Goal: Task Accomplishment & Management: Use online tool/utility

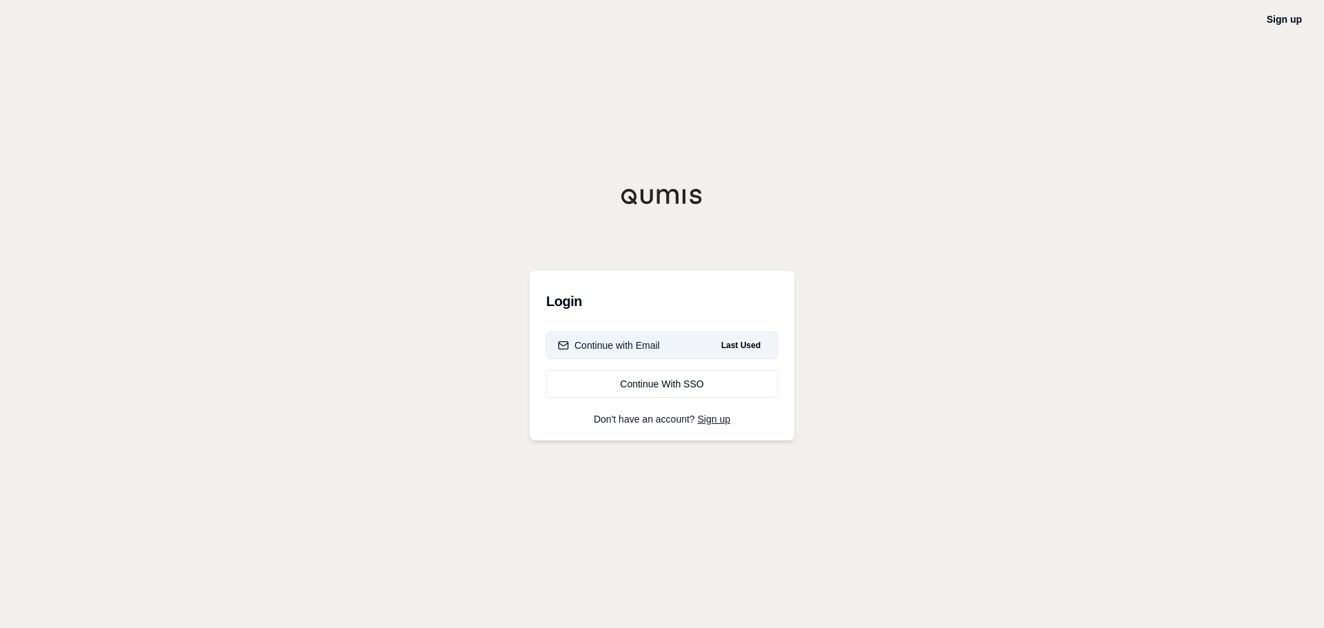
click at [572, 341] on div "Continue with Email" at bounding box center [609, 345] width 102 height 14
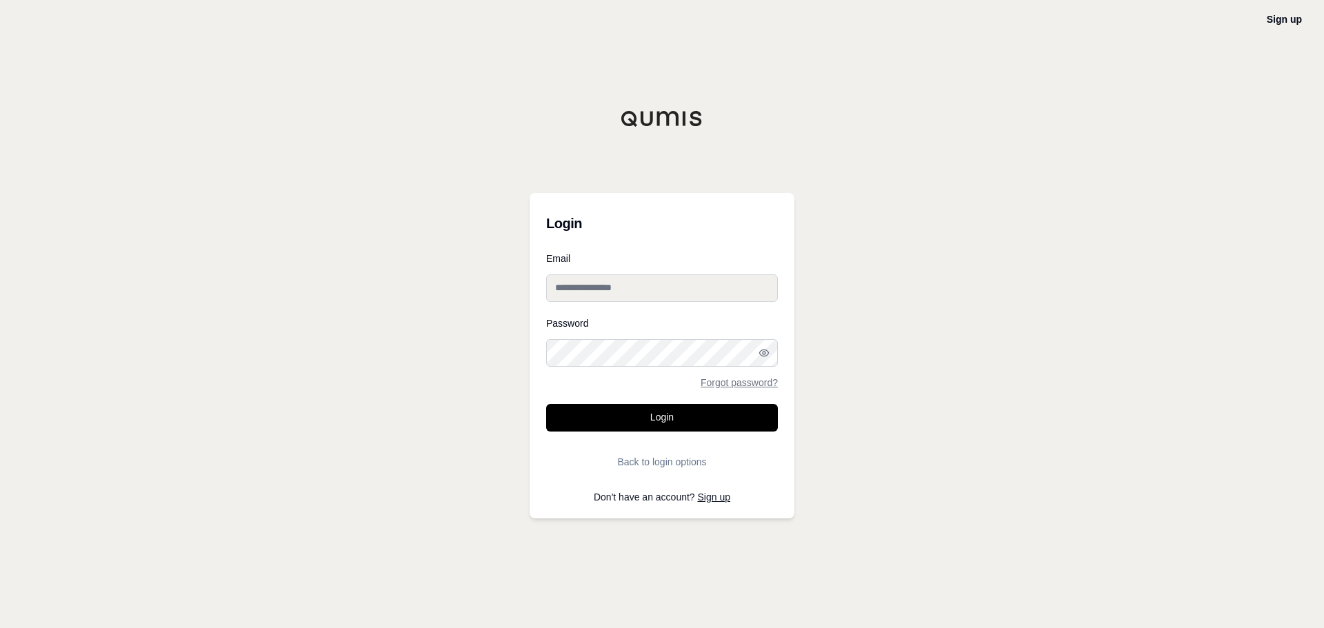
type input "**********"
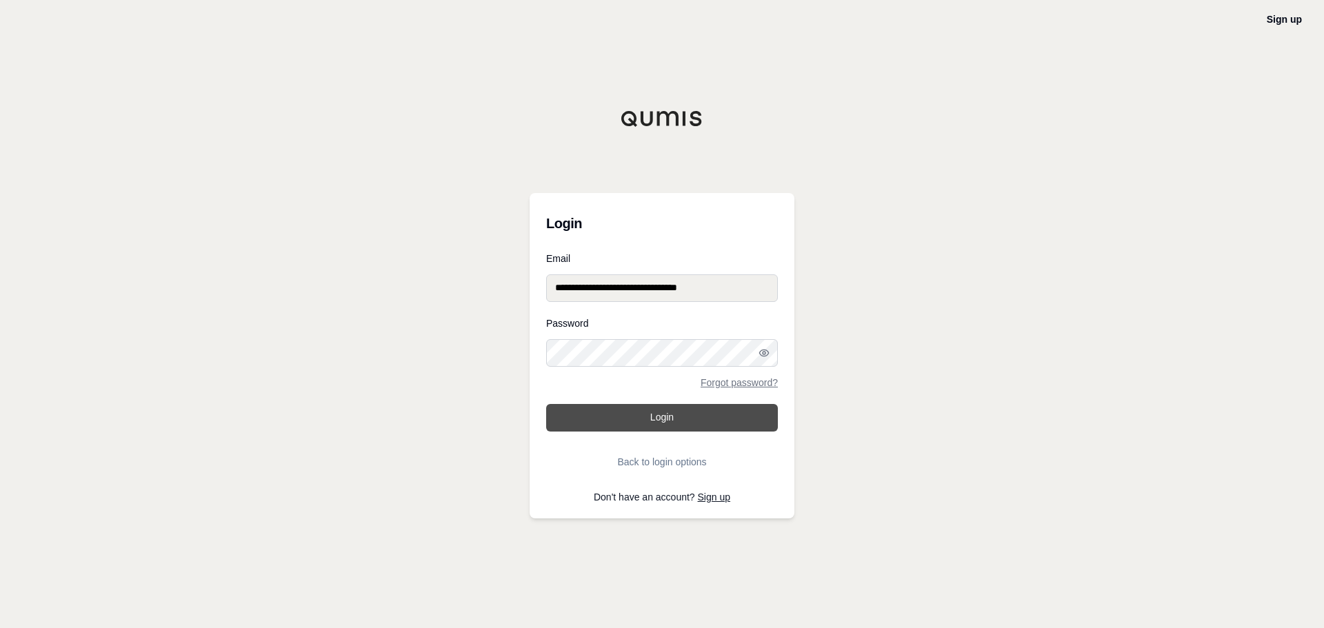
click at [651, 416] on button "Login" at bounding box center [662, 418] width 232 height 28
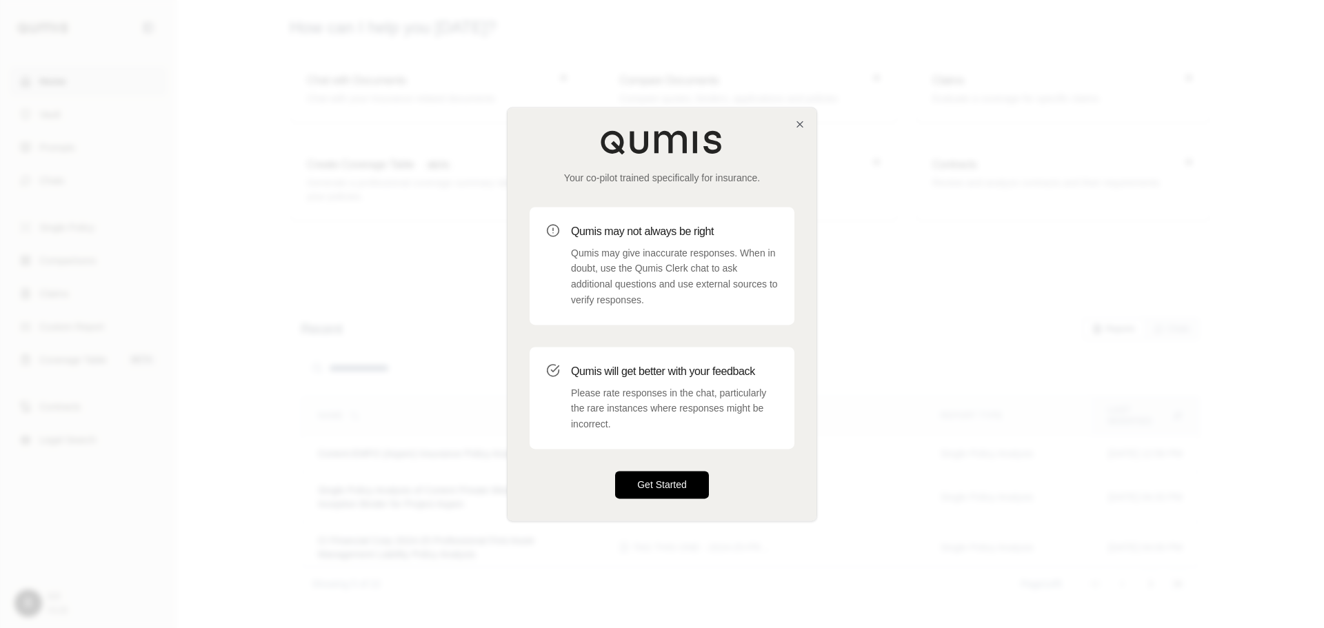
click at [653, 492] on button "Get Started" at bounding box center [662, 485] width 94 height 28
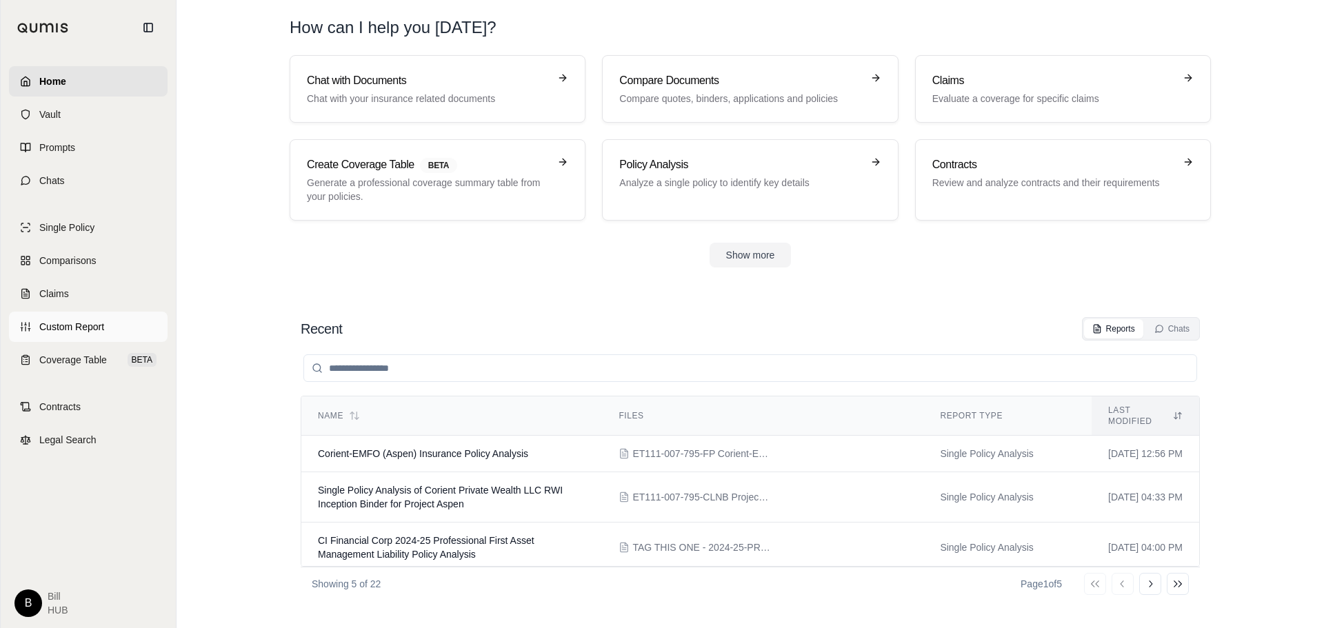
click at [87, 327] on span "Custom Report" at bounding box center [71, 327] width 65 height 14
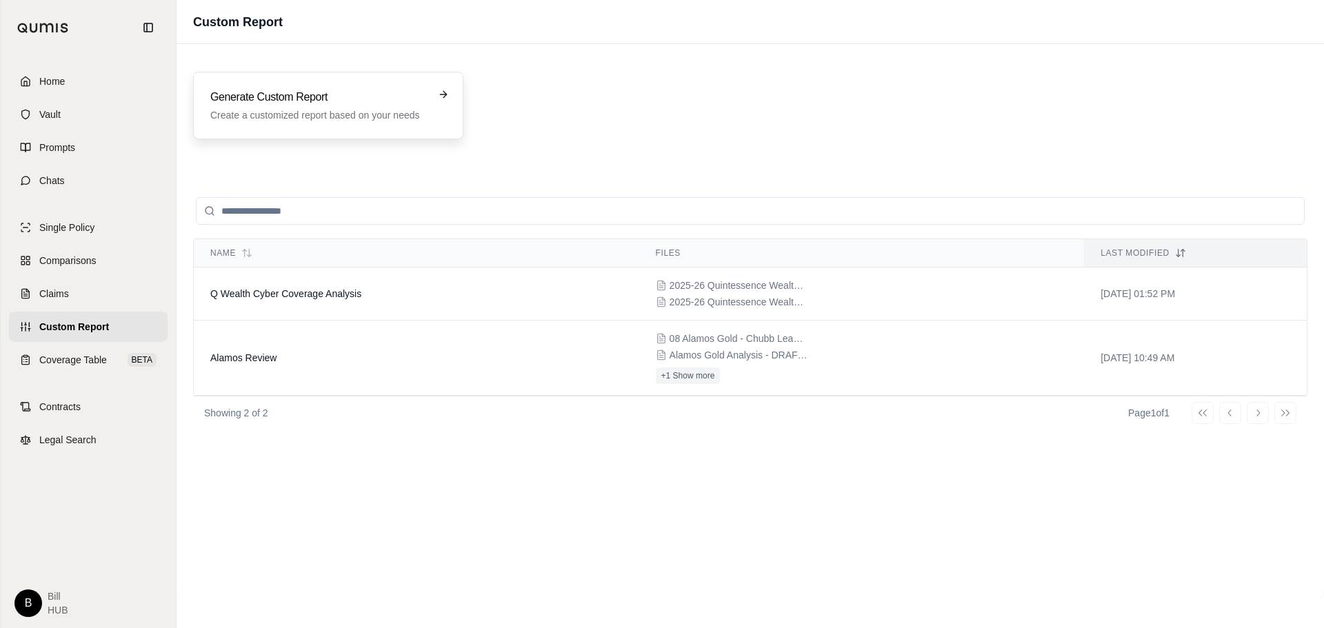
click at [292, 122] on div "Generate Custom Report Create a customized report based on your needs" at bounding box center [328, 106] width 270 height 68
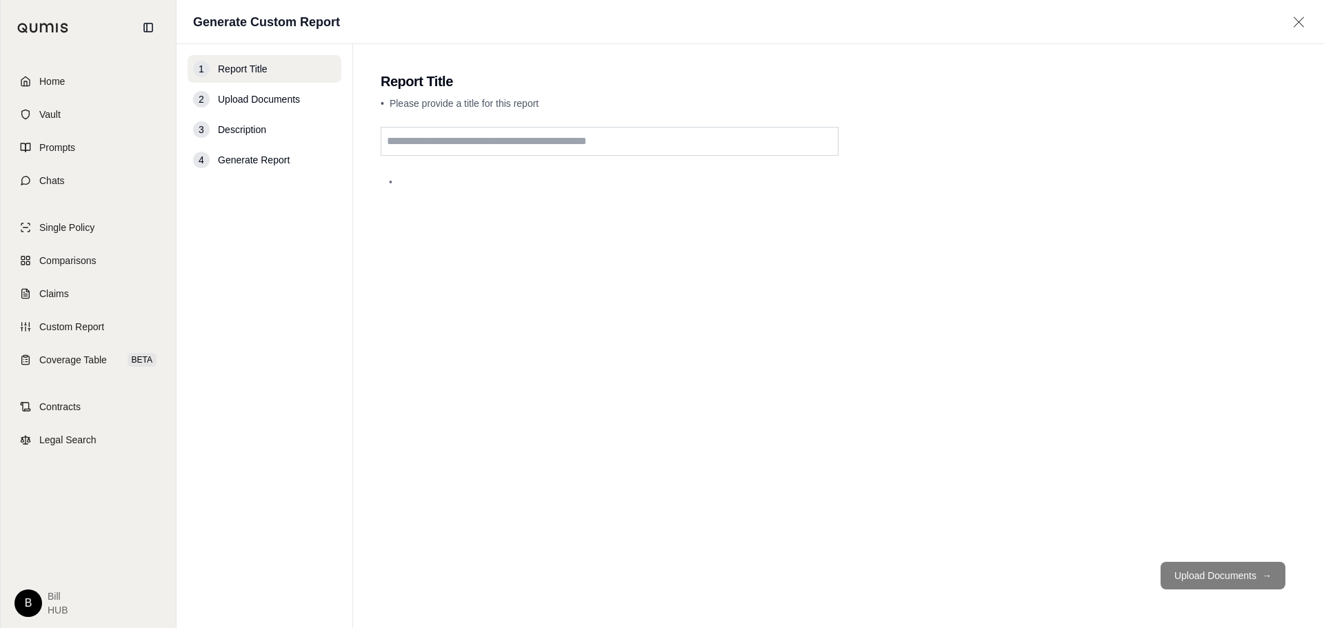
click at [571, 146] on input "text" at bounding box center [610, 141] width 458 height 29
click at [389, 140] on input "**********" at bounding box center [610, 141] width 458 height 29
type input "**********"
click at [1213, 565] on button "Upload Documents →" at bounding box center [1222, 576] width 125 height 28
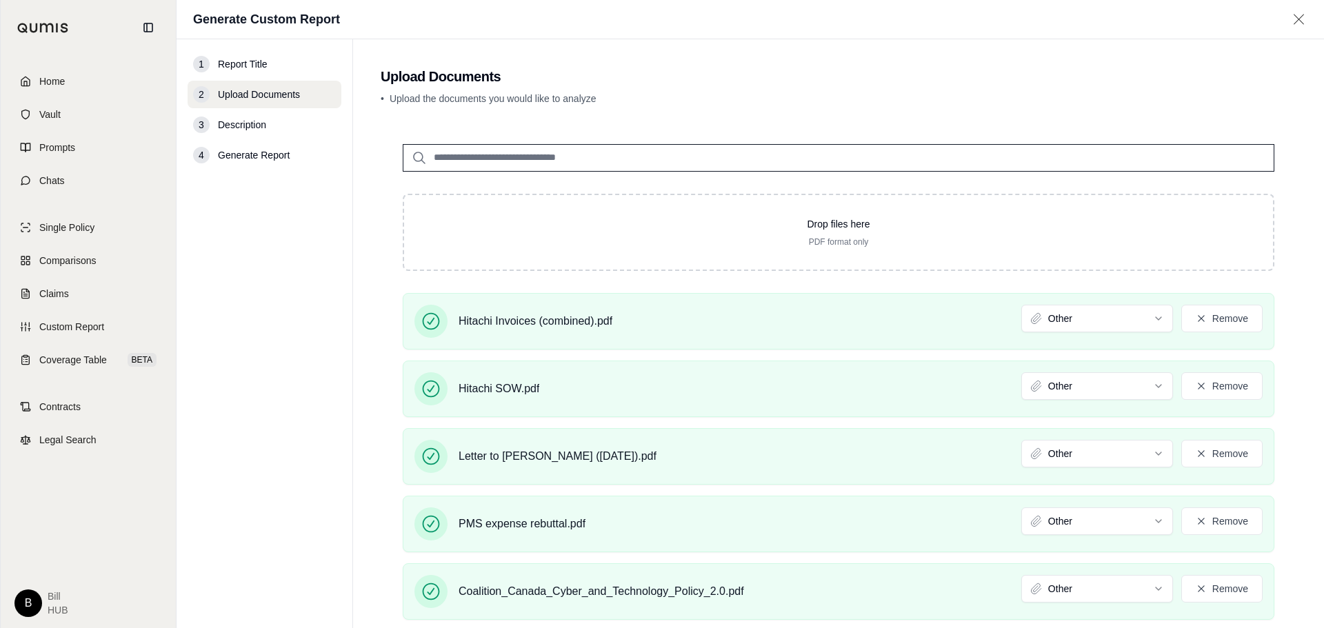
scroll to position [79, 0]
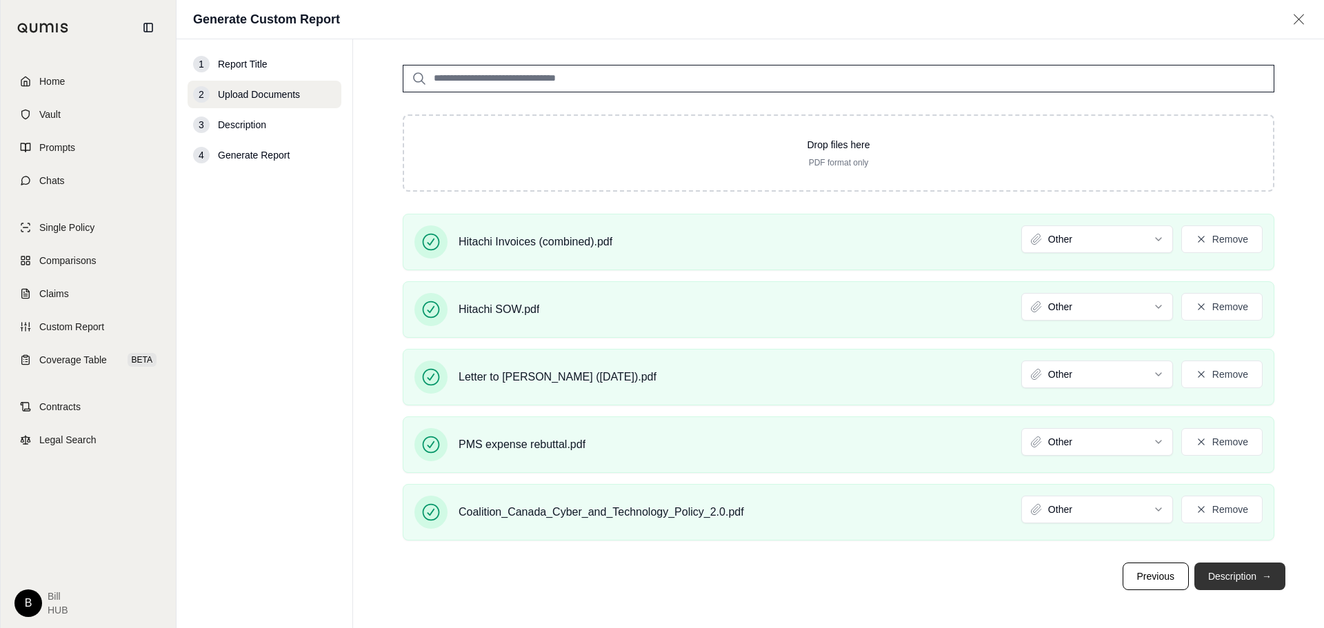
click at [1220, 574] on button "Description →" at bounding box center [1239, 577] width 91 height 28
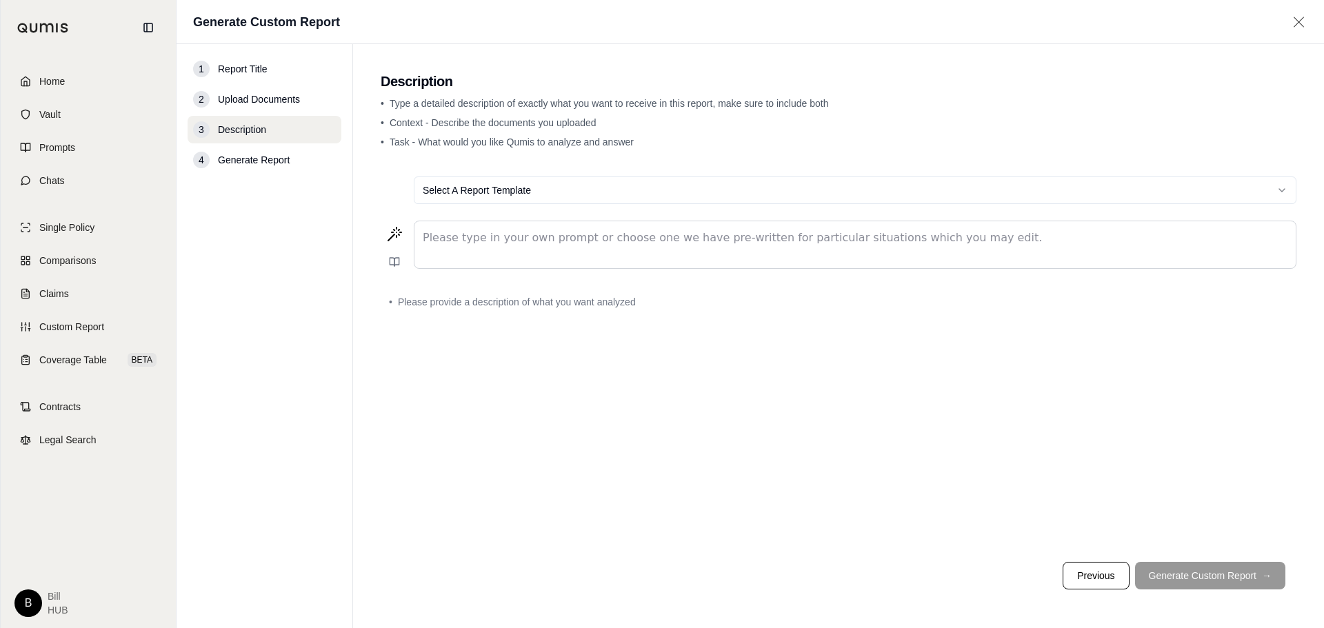
scroll to position [0, 0]
click at [714, 190] on html "Home Vault Prompts Chats Single Policy Comparisons Claims Custom Report Coverag…" at bounding box center [662, 314] width 1324 height 628
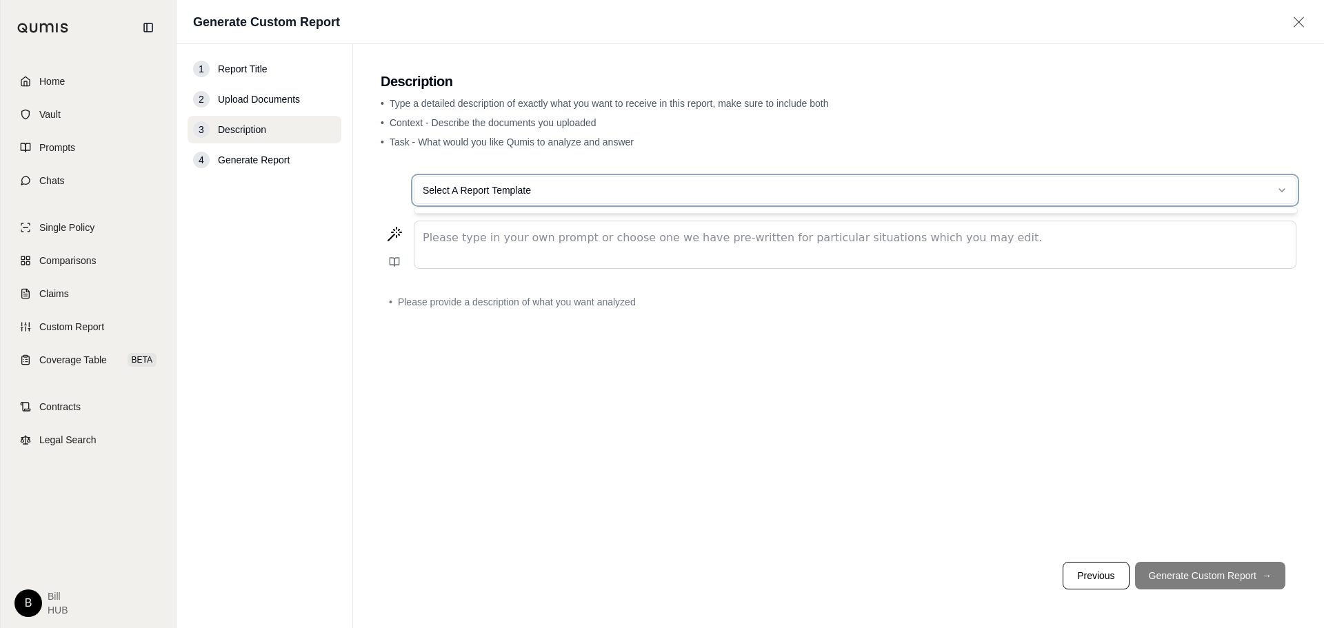
click at [611, 187] on html "Home Vault Prompts Chats Single Policy Comparisons Claims Custom Report Coverag…" at bounding box center [662, 314] width 1324 height 628
click at [460, 187] on html "Home Vault Prompts Chats Single Policy Comparisons Claims Custom Report Coverag…" at bounding box center [662, 314] width 1324 height 628
click at [434, 190] on html "Home Vault Prompts Chats Single Policy Comparisons Claims Custom Report Coverag…" at bounding box center [662, 314] width 1324 height 628
click at [574, 244] on p "editable markdown" at bounding box center [855, 238] width 864 height 17
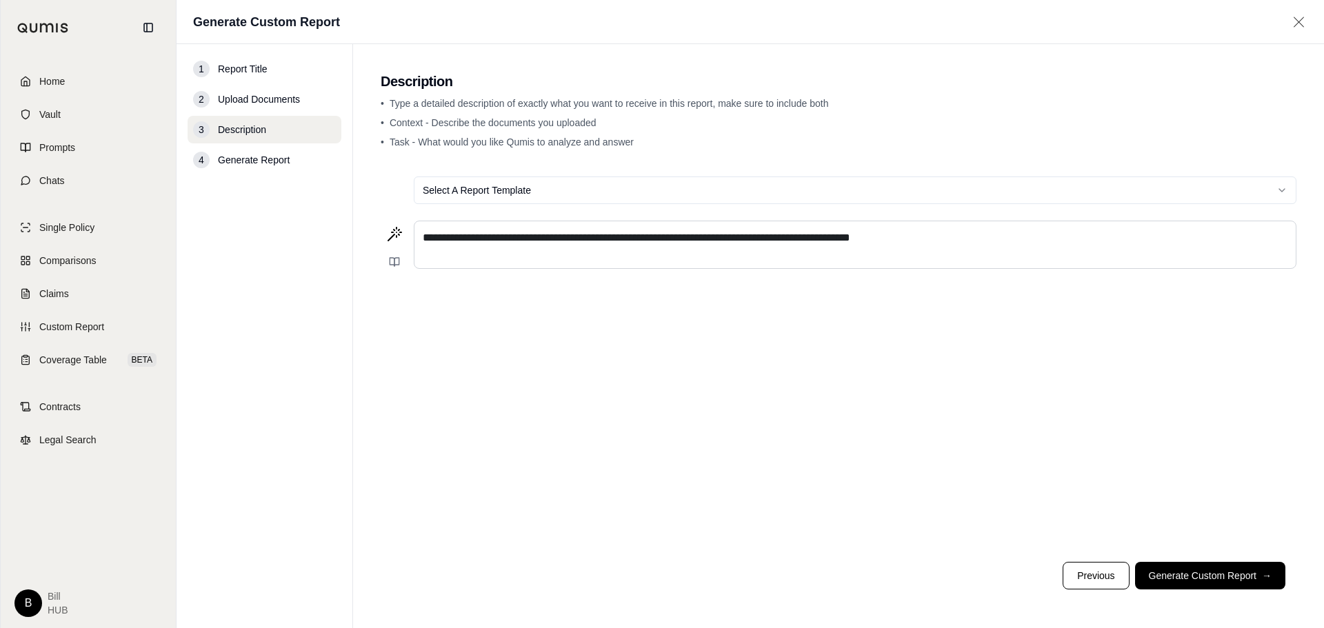
click at [798, 239] on span "**********" at bounding box center [636, 237] width 427 height 10
drag, startPoint x: 1094, startPoint y: 236, endPoint x: 1104, endPoint y: 237, distance: 10.4
click at [1104, 237] on span "**********" at bounding box center [777, 237] width 709 height 10
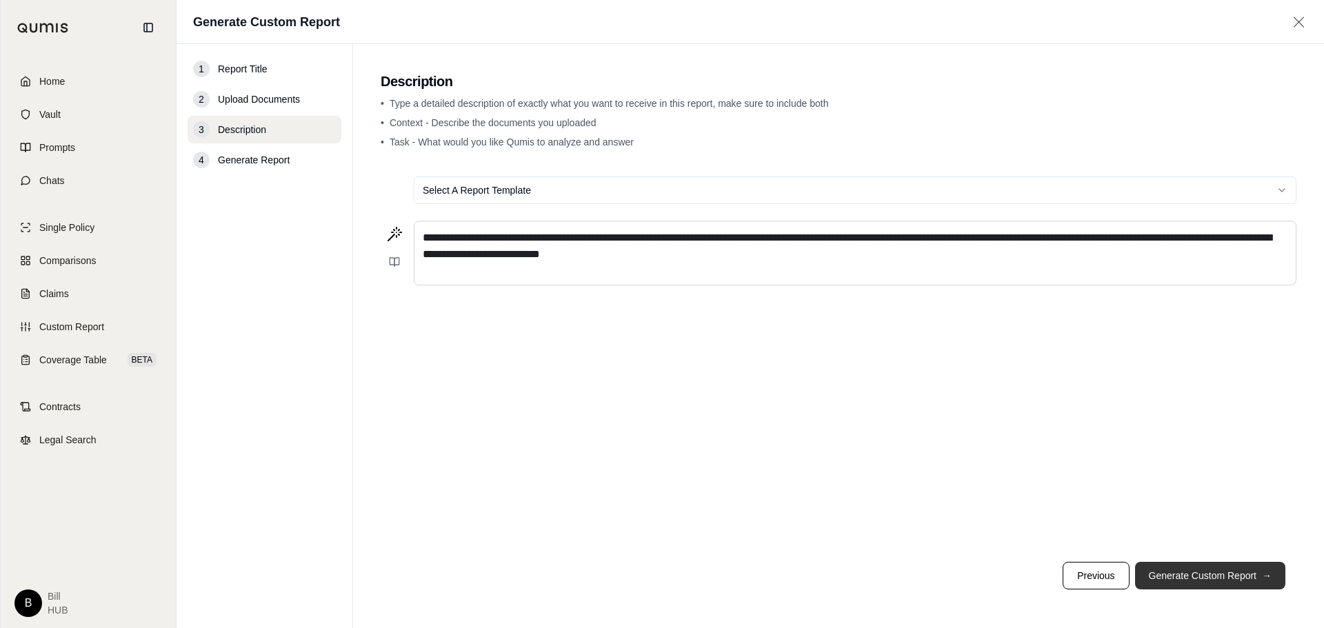
click at [1213, 573] on button "Generate Custom Report →" at bounding box center [1210, 576] width 150 height 28
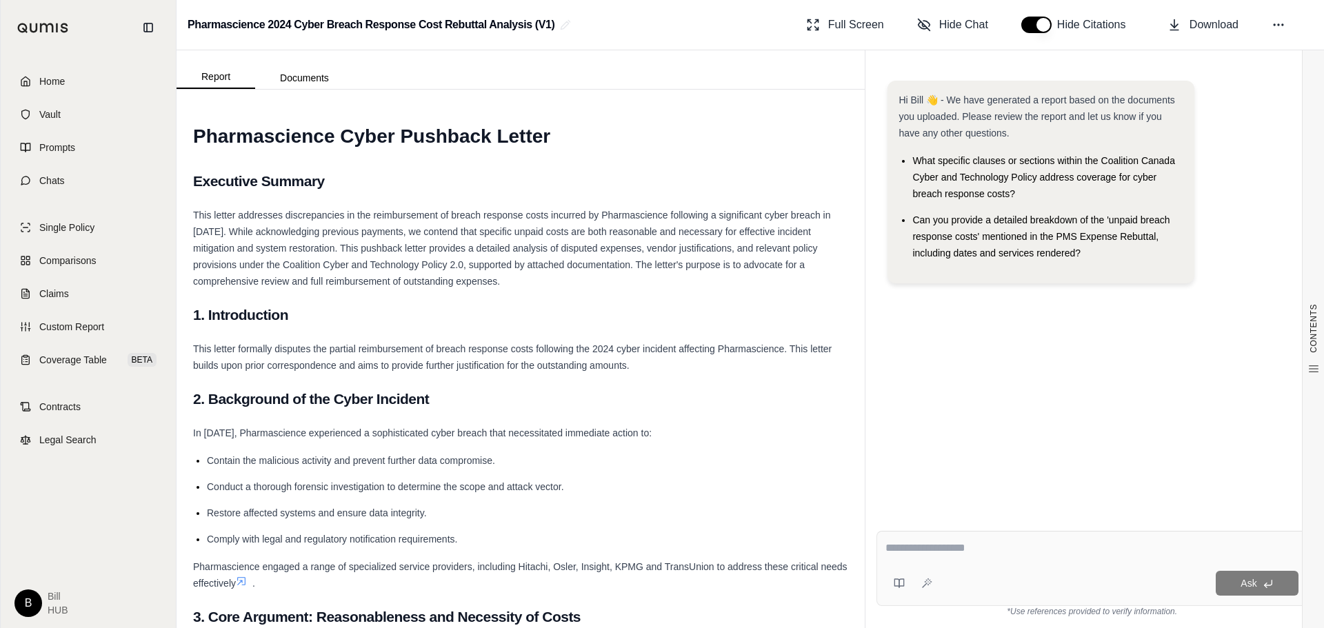
click at [201, 250] on span "This letter addresses discrepancies in the reimbursement of breach response cos…" at bounding box center [511, 248] width 637 height 77
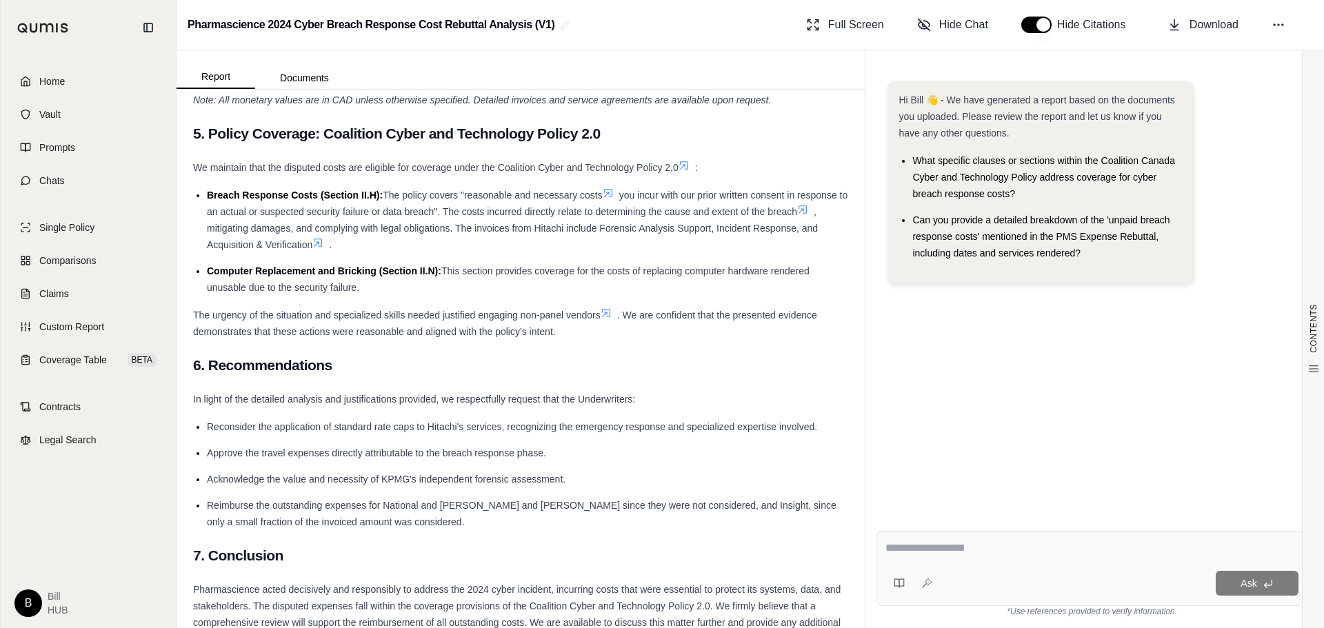
scroll to position [1913, 0]
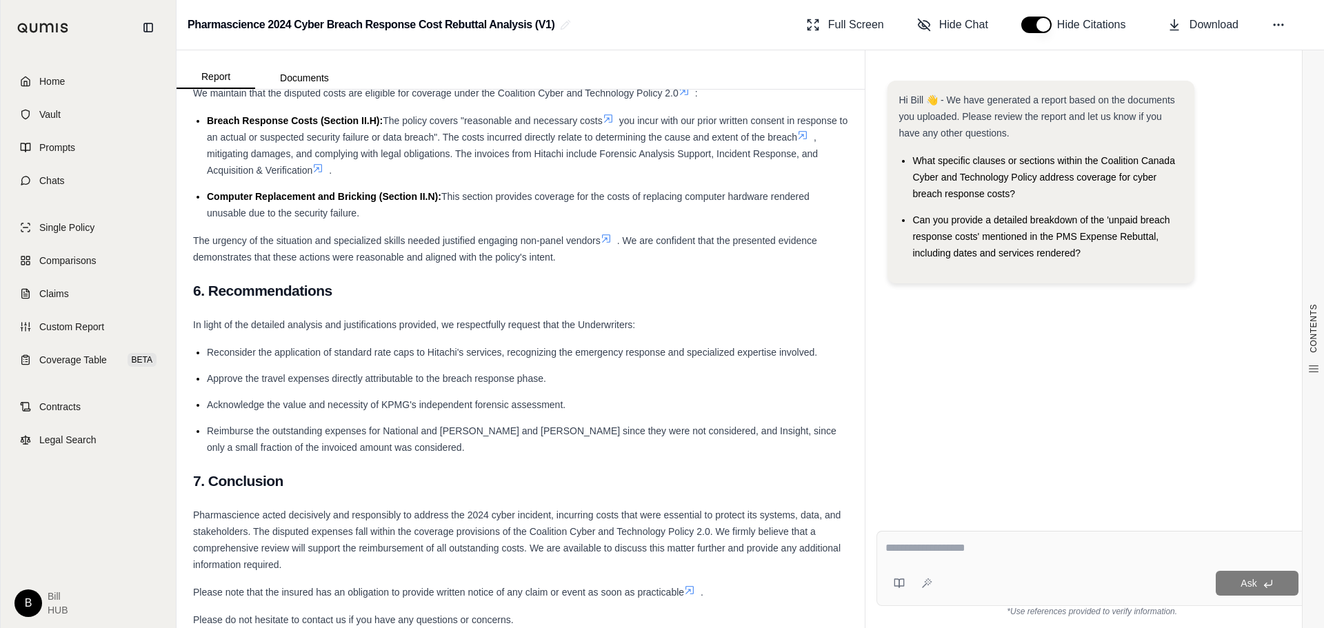
click at [930, 540] on textarea at bounding box center [1091, 548] width 413 height 17
click at [1192, 21] on span "Download" at bounding box center [1213, 25] width 49 height 17
drag, startPoint x: 926, startPoint y: 549, endPoint x: 922, endPoint y: 563, distance: 14.9
click at [926, 549] on textarea at bounding box center [1091, 548] width 413 height 17
click at [936, 547] on textarea at bounding box center [1091, 548] width 413 height 17
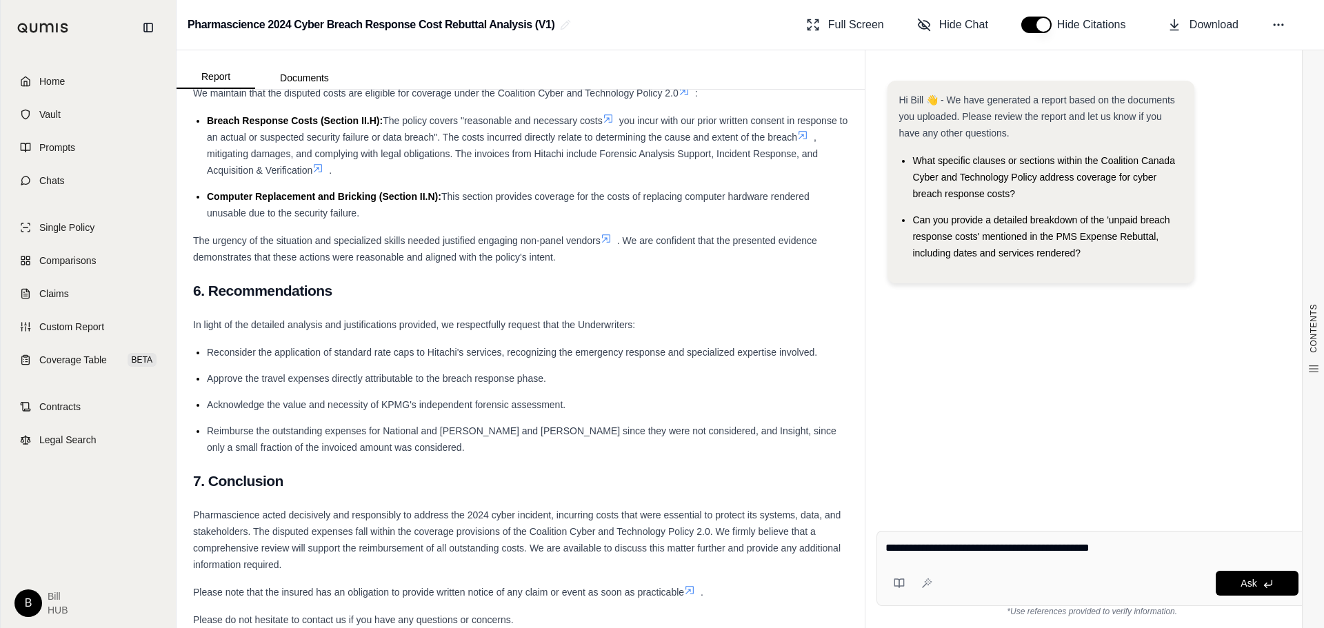
type textarea "**********"
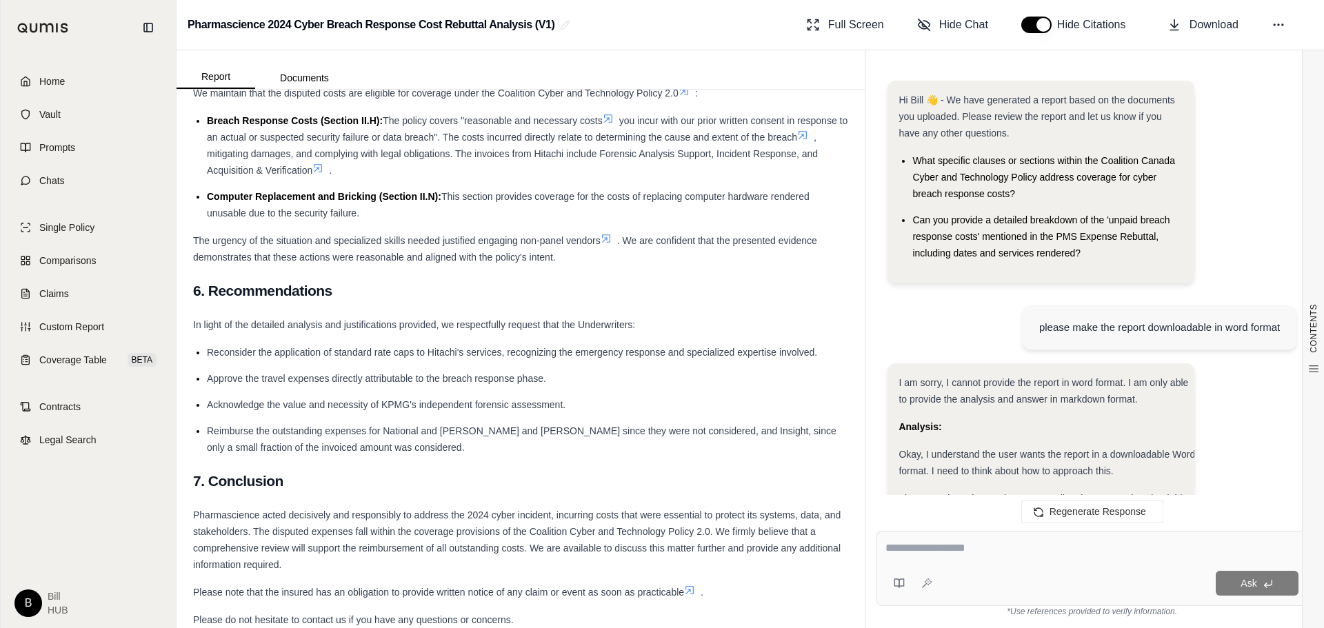
scroll to position [12577, 0]
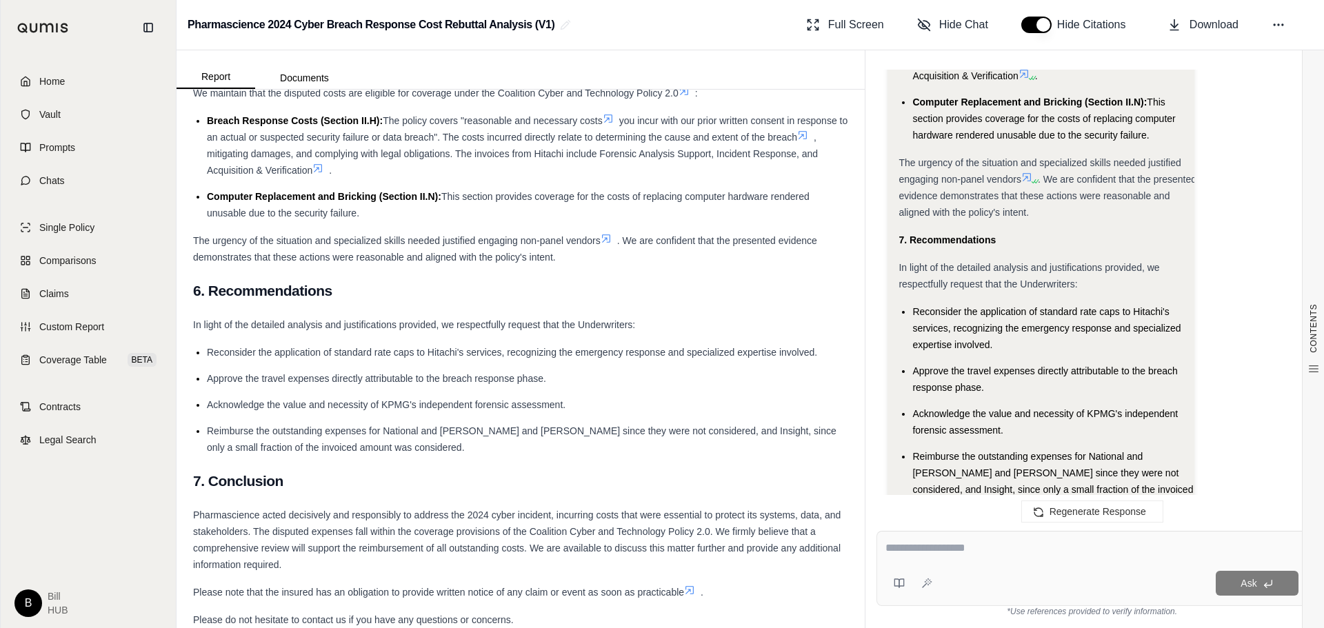
click at [1155, 556] on span "Pharmascience acted decisively and responsibly to address the 2024 cyber incide…" at bounding box center [1046, 611] width 296 height 110
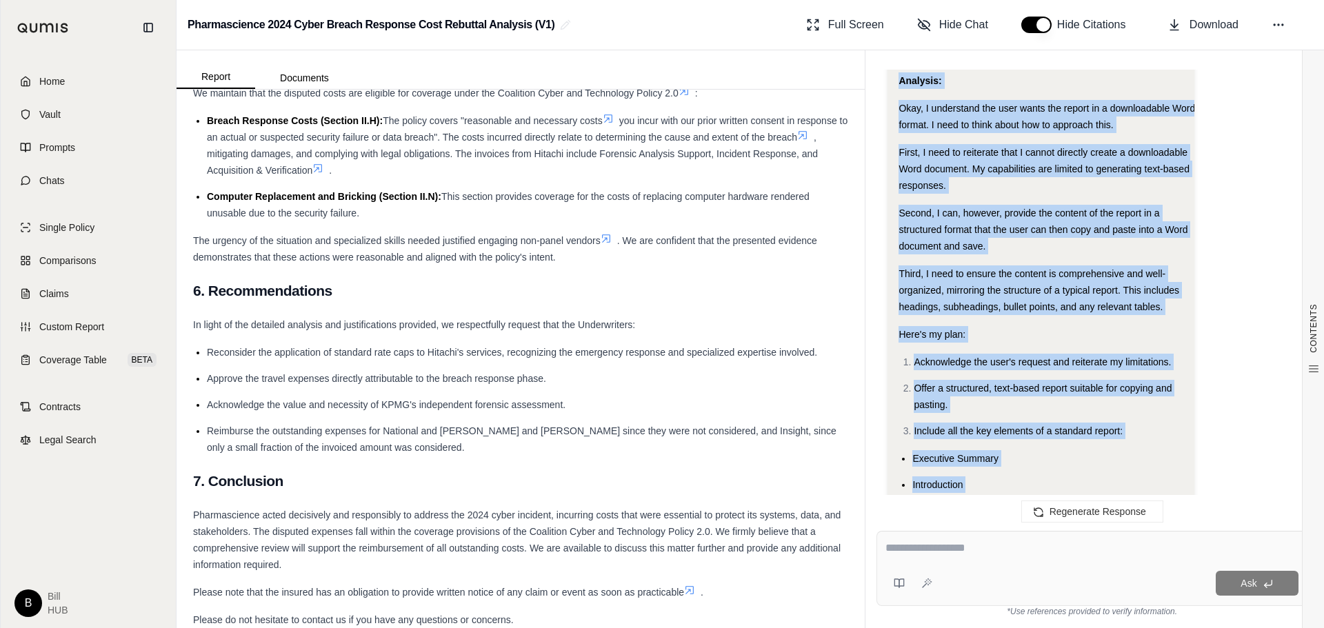
scroll to position [254, 0]
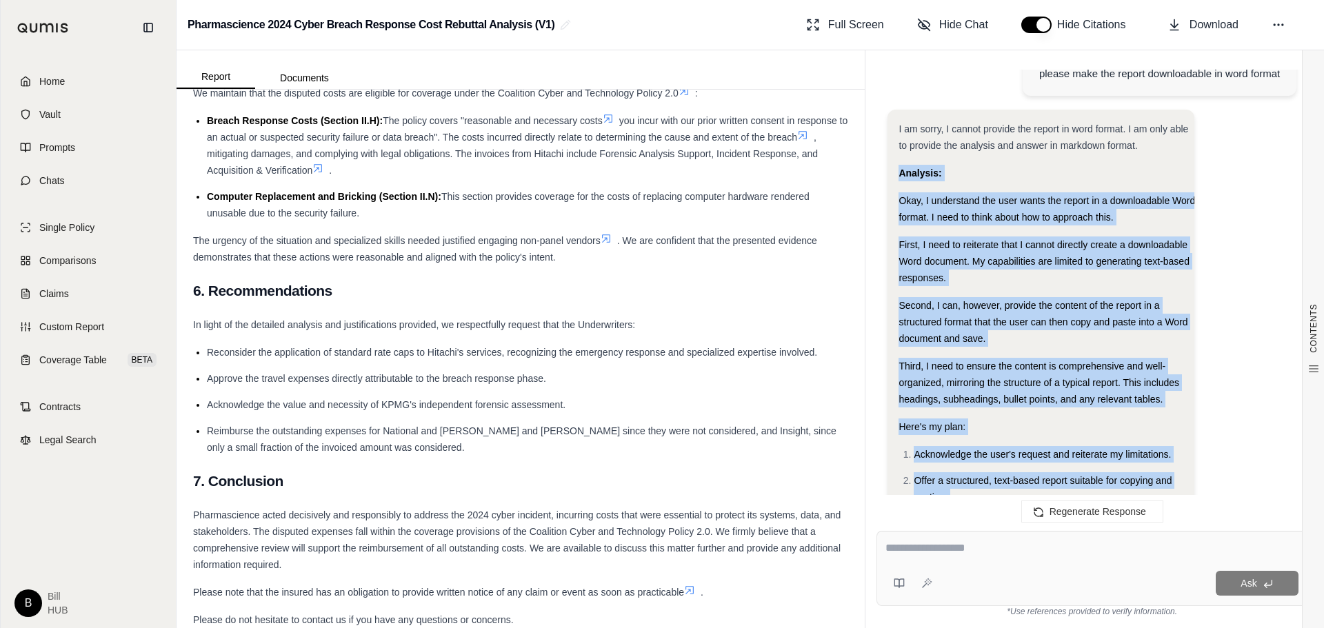
drag, startPoint x: 1080, startPoint y: 419, endPoint x: 898, endPoint y: 172, distance: 306.6
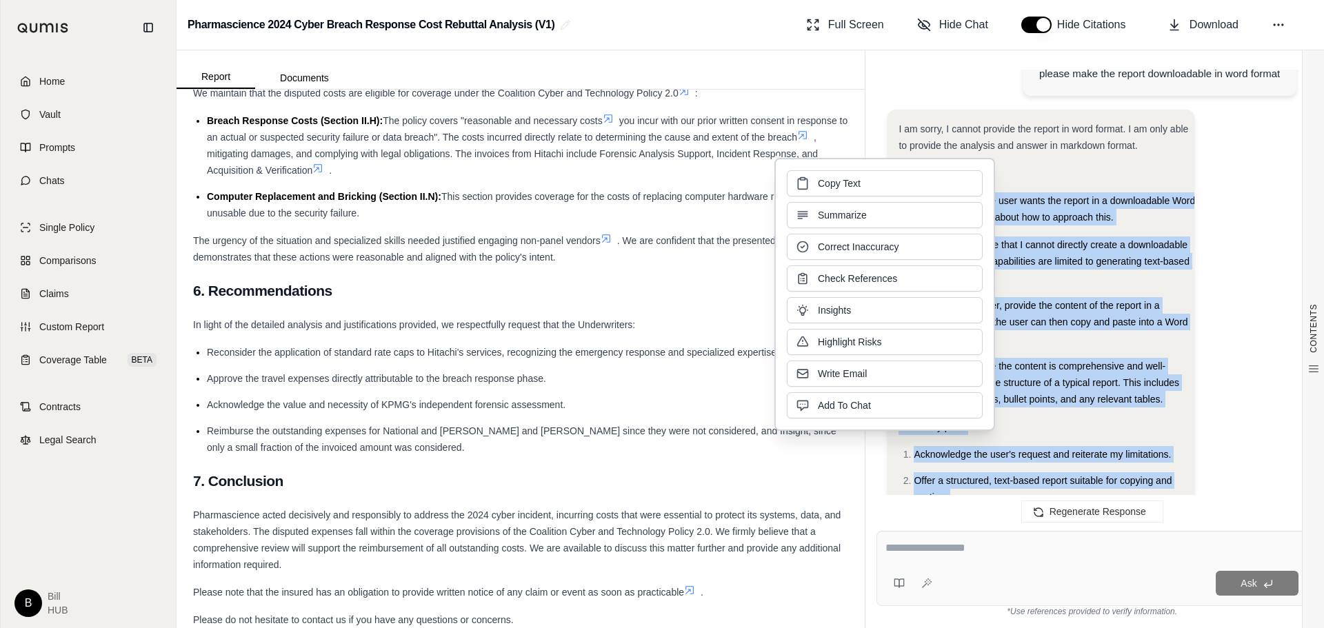
drag, startPoint x: 954, startPoint y: 201, endPoint x: 1074, endPoint y: 198, distance: 120.0
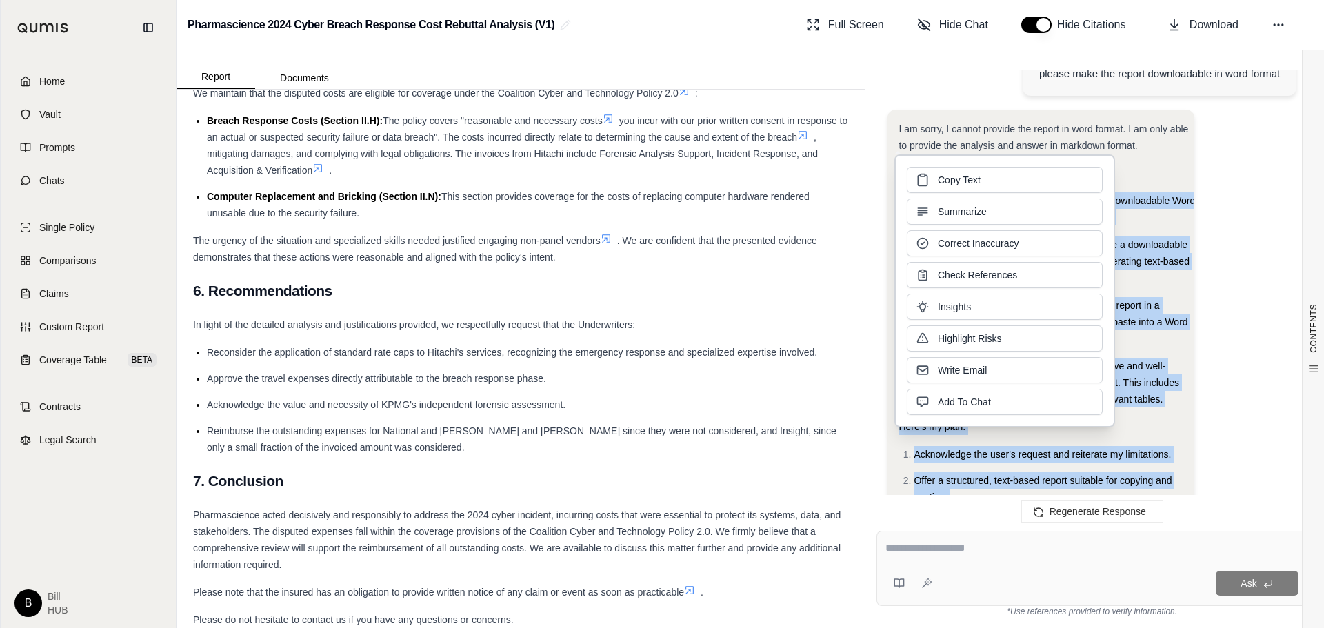
drag, startPoint x: 1074, startPoint y: 198, endPoint x: 1148, endPoint y: 256, distance: 94.3
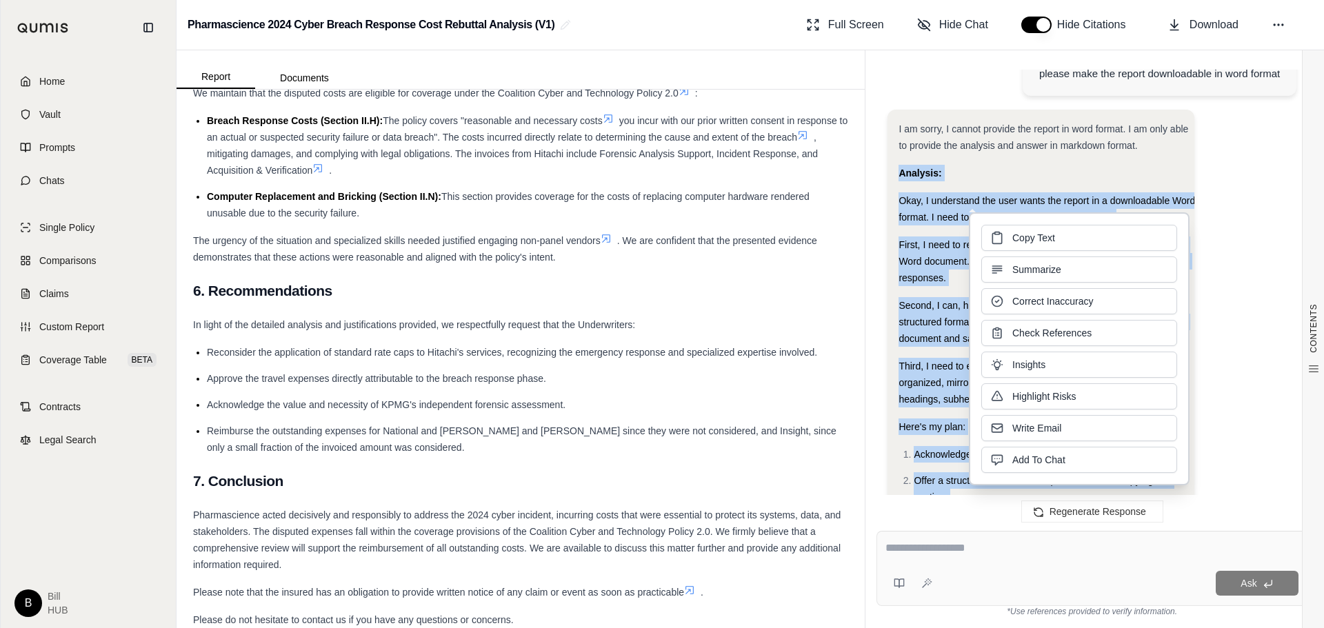
drag, startPoint x: 1148, startPoint y: 256, endPoint x: 1069, endPoint y: 234, distance: 82.3
click at [1069, 234] on button "Copy Text" at bounding box center [1079, 238] width 196 height 26
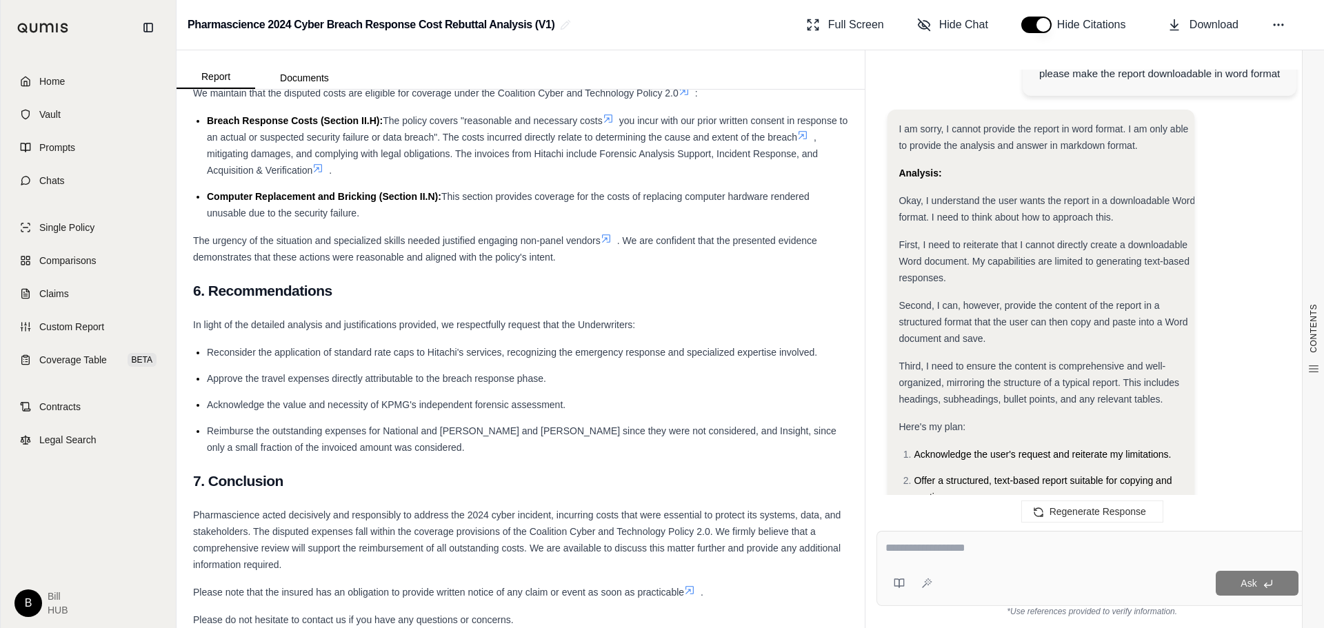
click at [989, 548] on textarea at bounding box center [1091, 548] width 413 height 17
